Goal: Task Accomplishment & Management: Use online tool/utility

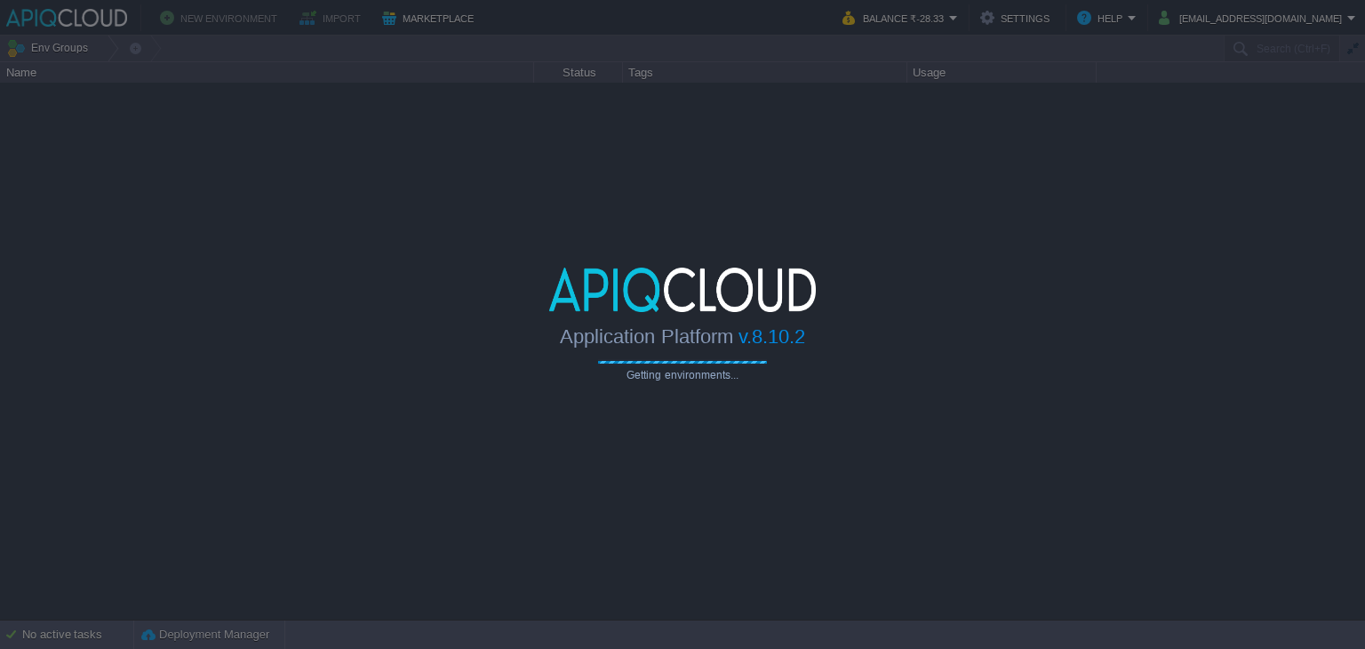
type input "Search (Ctrl+F)"
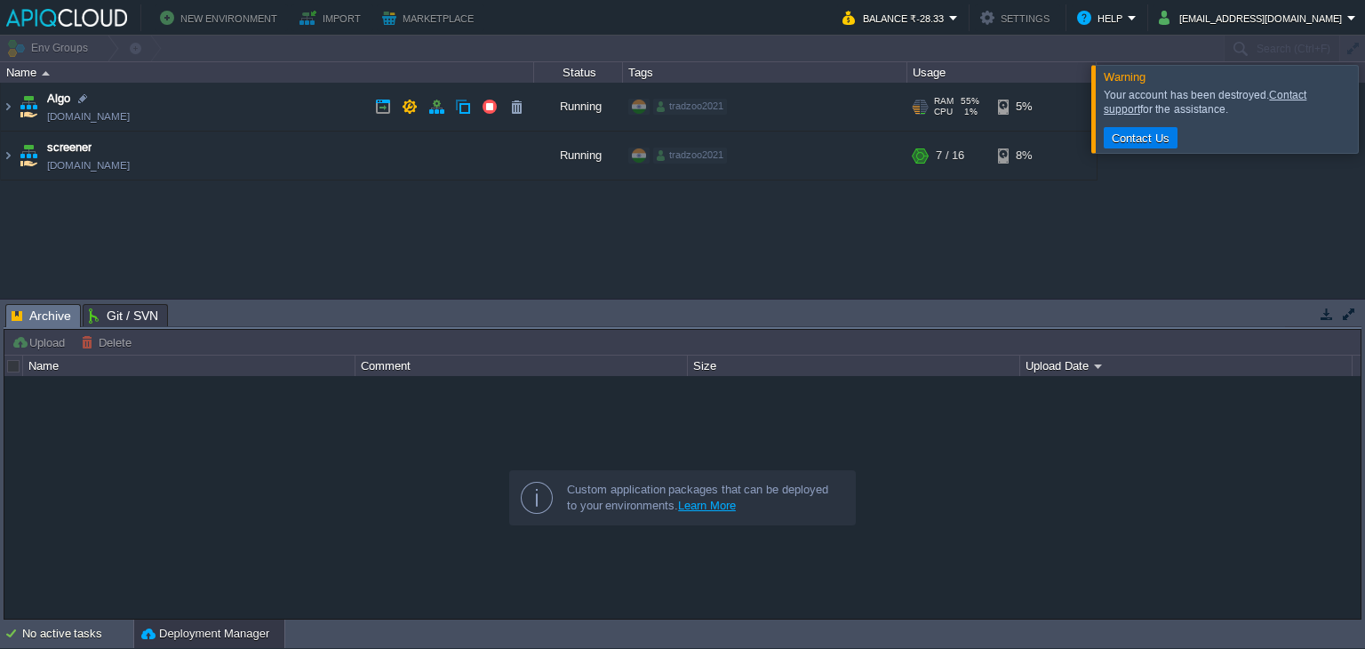
click at [263, 101] on td "Algo [DOMAIN_NAME]" at bounding box center [267, 107] width 533 height 49
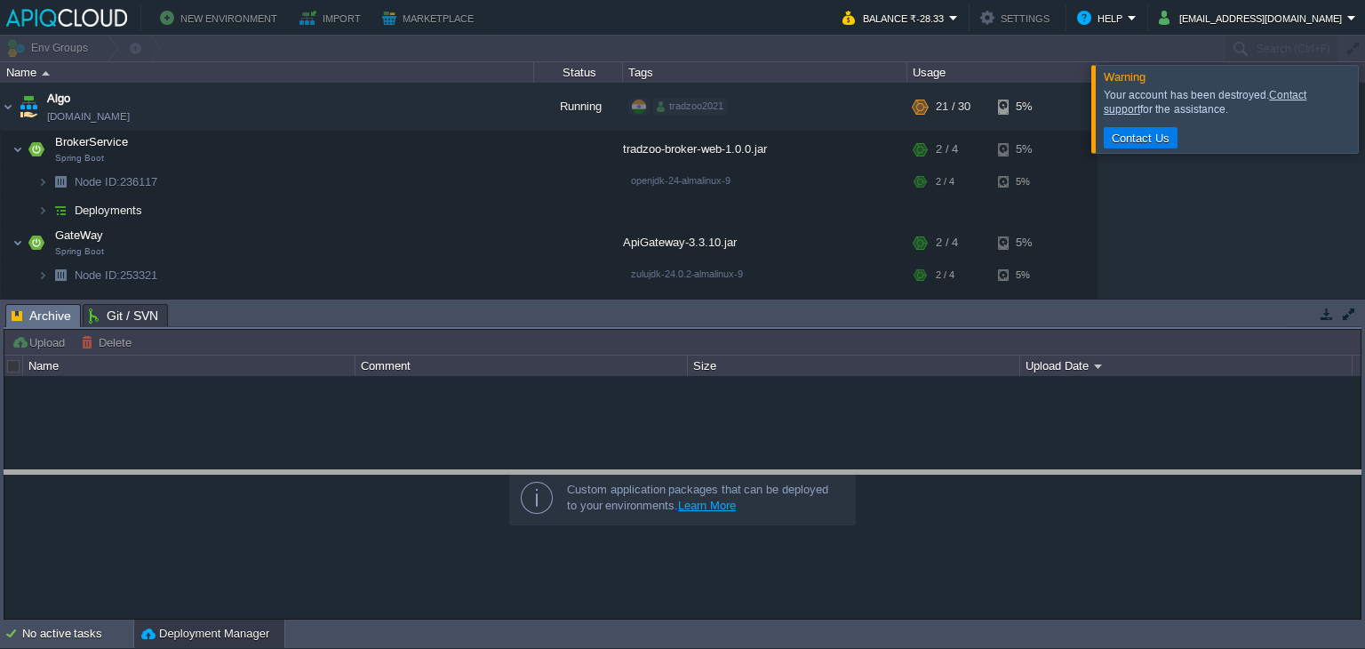
drag, startPoint x: 260, startPoint y: 321, endPoint x: 252, endPoint y: 499, distance: 178.8
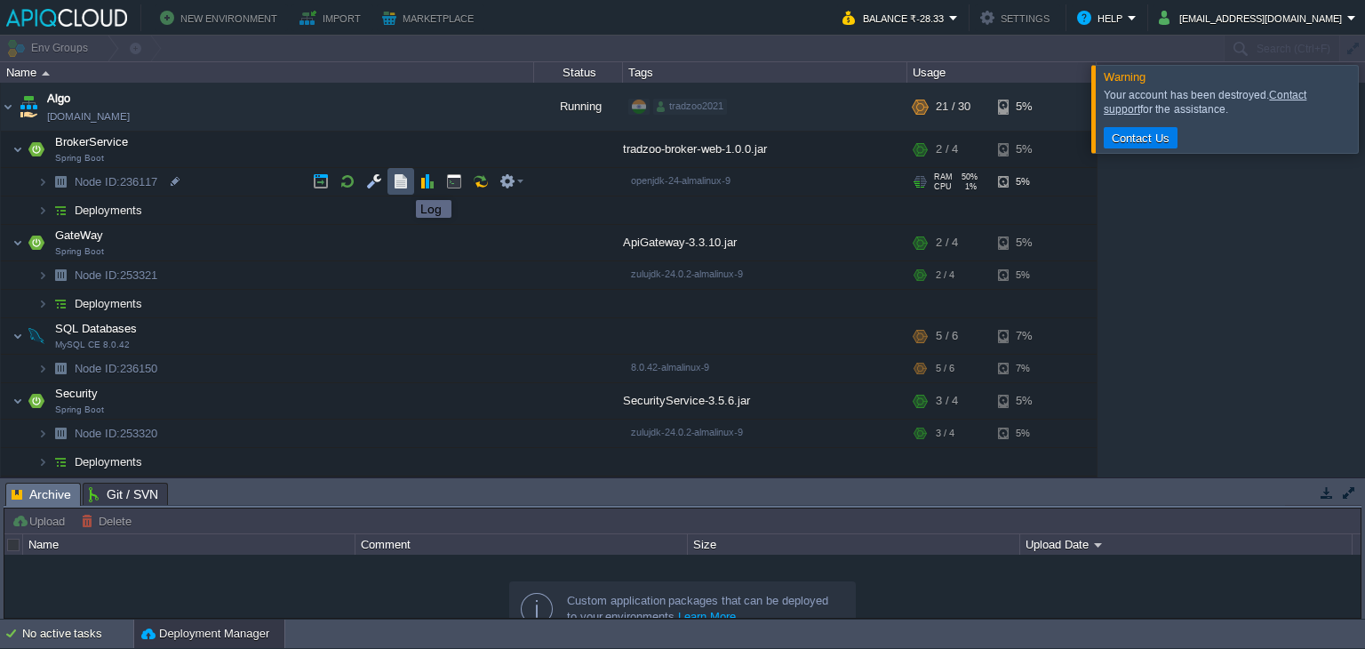
click at [403, 184] on button "button" at bounding box center [401, 181] width 16 height 16
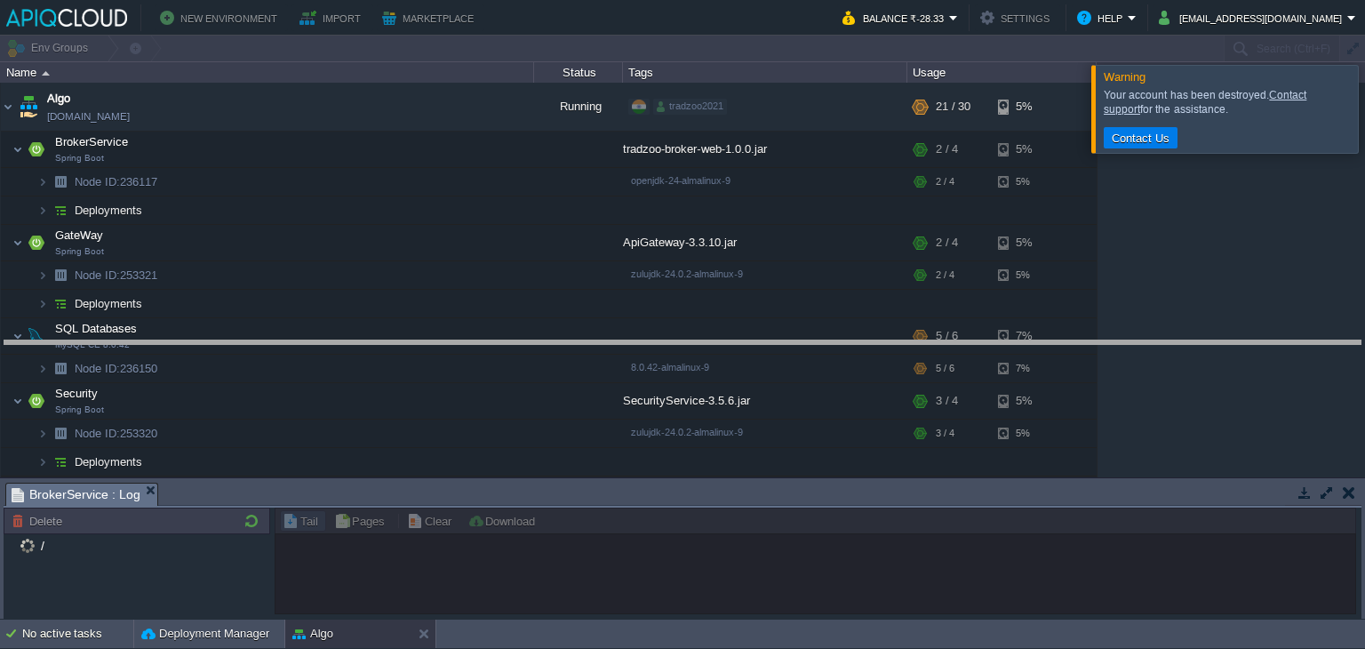
drag, startPoint x: 562, startPoint y: 489, endPoint x: 566, endPoint y: 349, distance: 139.6
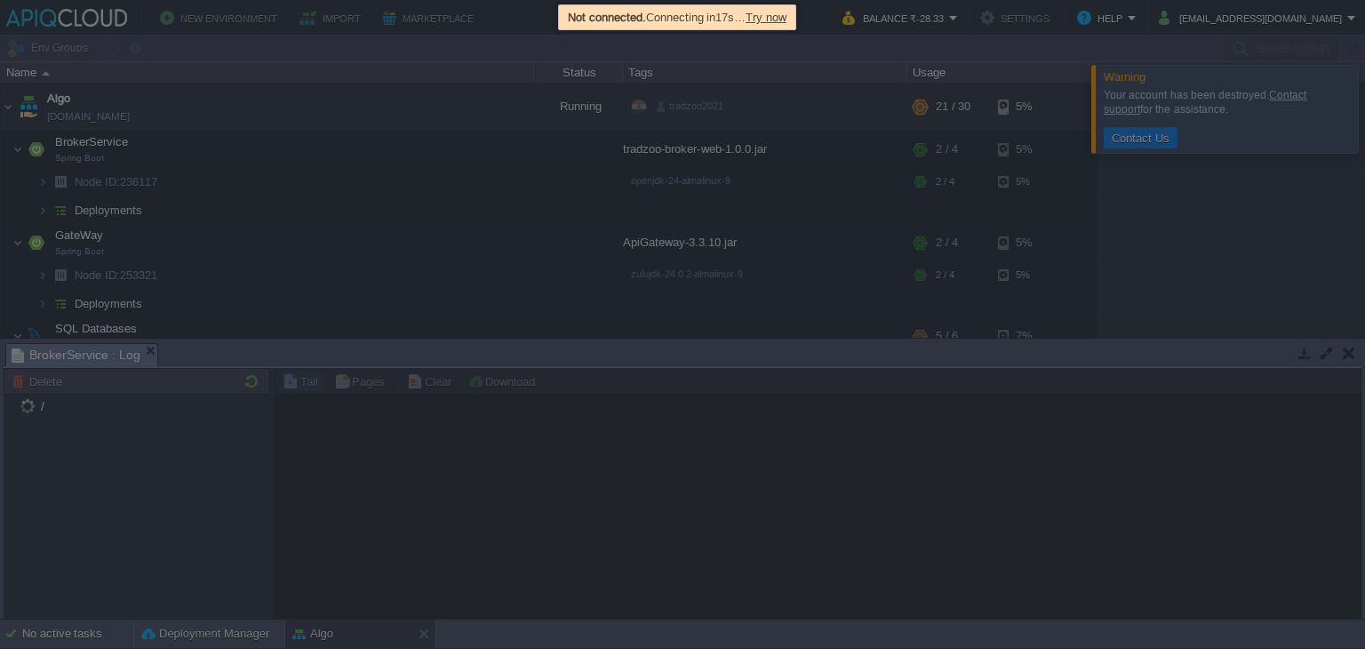
click at [779, 11] on span "Try now" at bounding box center [766, 17] width 41 height 13
click at [782, 18] on span "Try now" at bounding box center [766, 17] width 41 height 13
click at [783, 12] on span "Try now" at bounding box center [766, 17] width 41 height 13
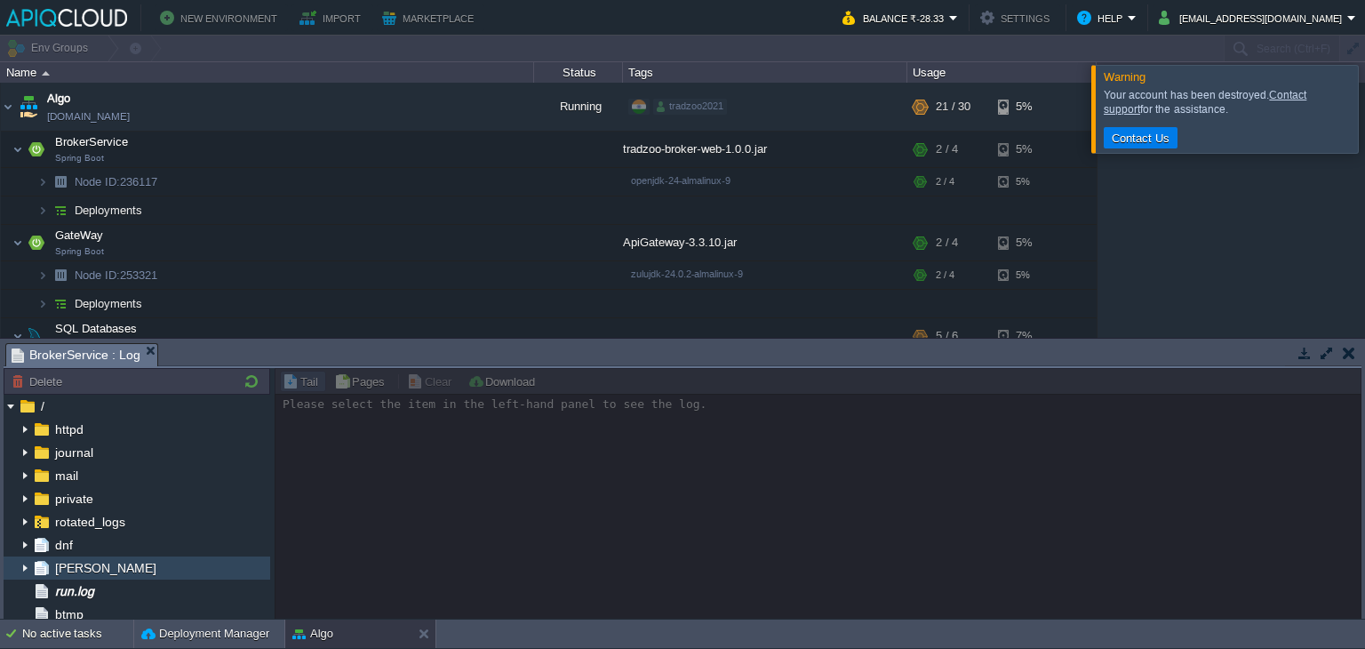
click at [94, 578] on div "[PERSON_NAME]" at bounding box center [137, 567] width 267 height 23
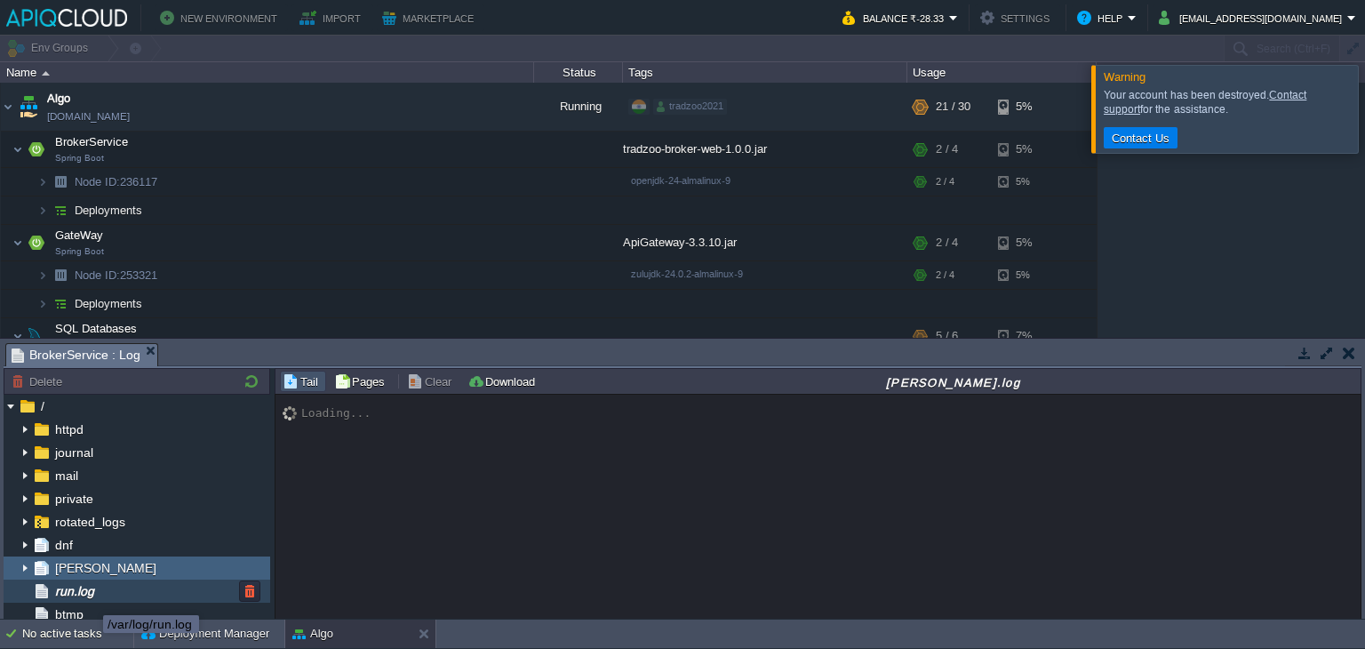
click at [90, 599] on span "run.log" at bounding box center [74, 591] width 45 height 16
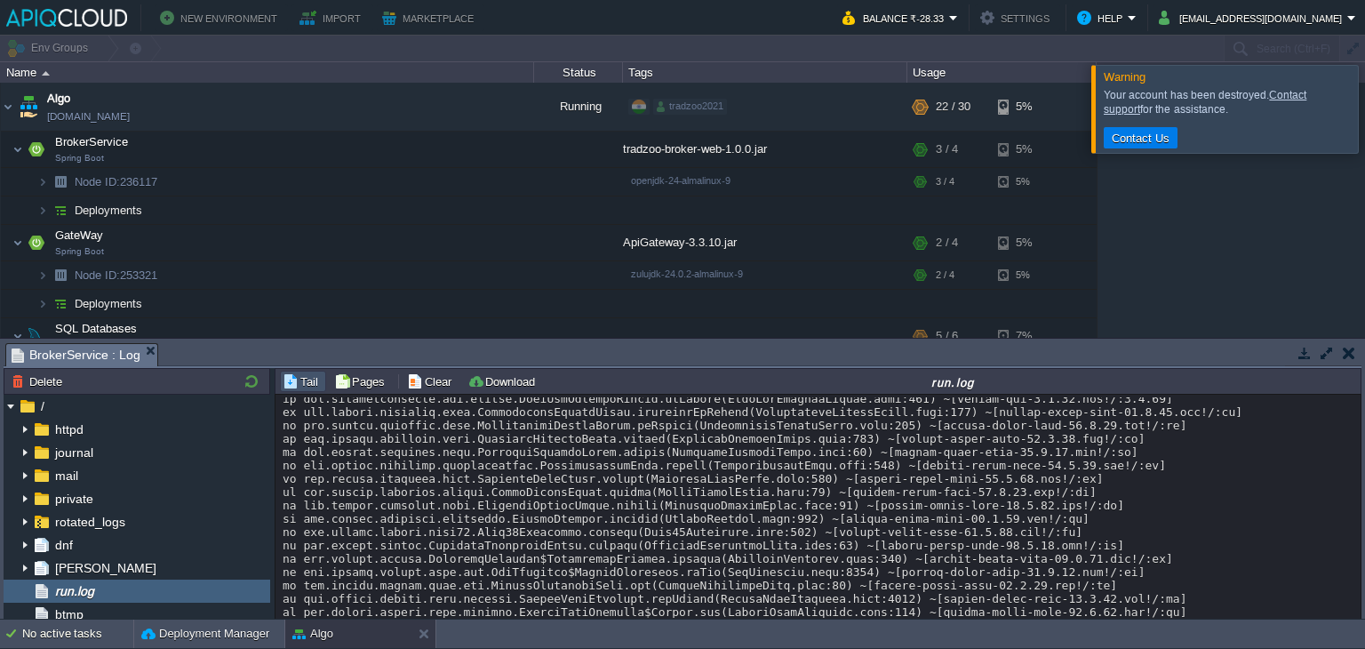
scroll to position [11576, 0]
drag, startPoint x: 1154, startPoint y: 470, endPoint x: 390, endPoint y: 435, distance: 764.3
copy div "41.463Z ERROR 1420742 --- [broker-service] [nio-8080-exec-9] c.t.b.z.service.Ze…"
